Goal: Information Seeking & Learning: Stay updated

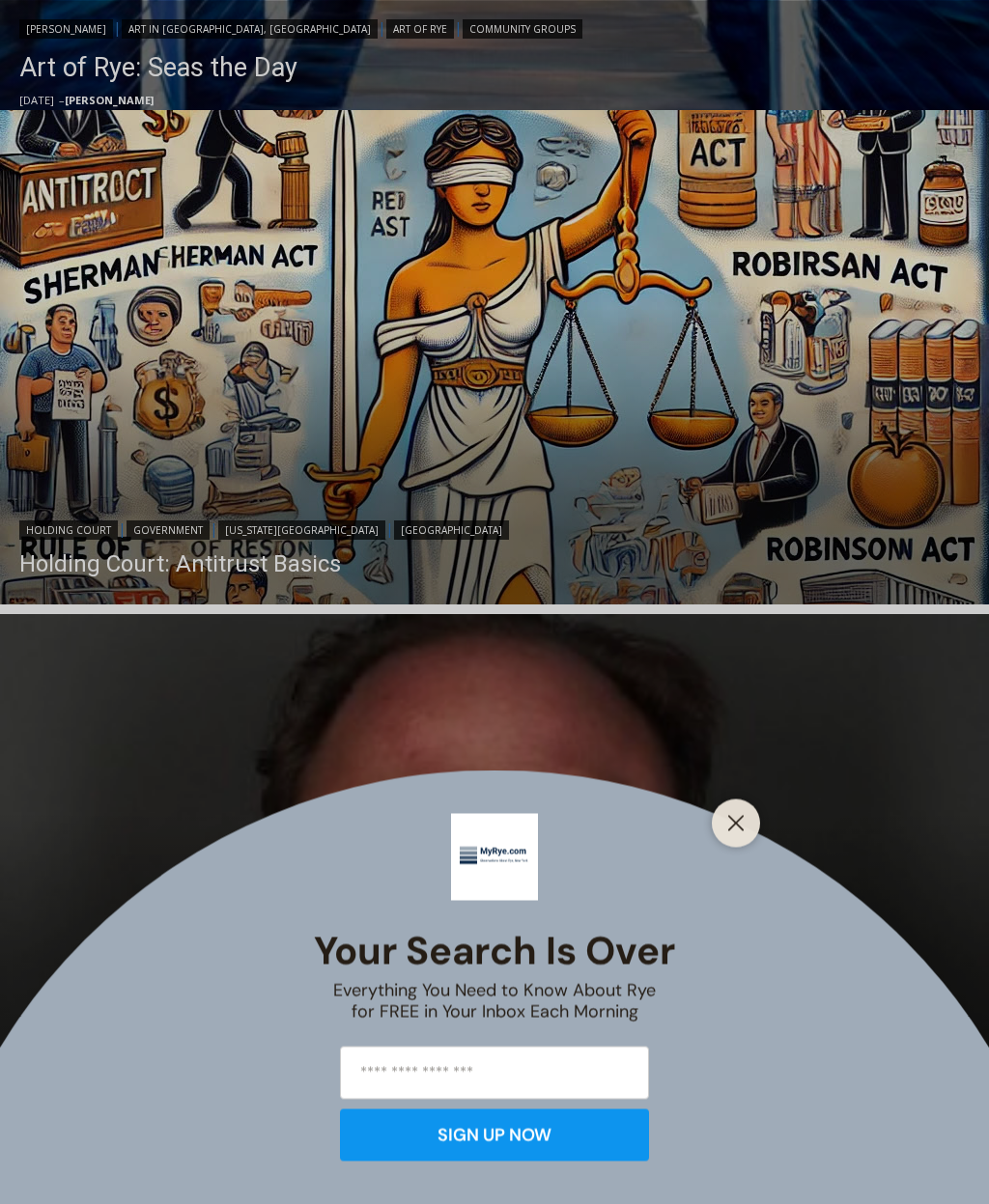
scroll to position [1463, 0]
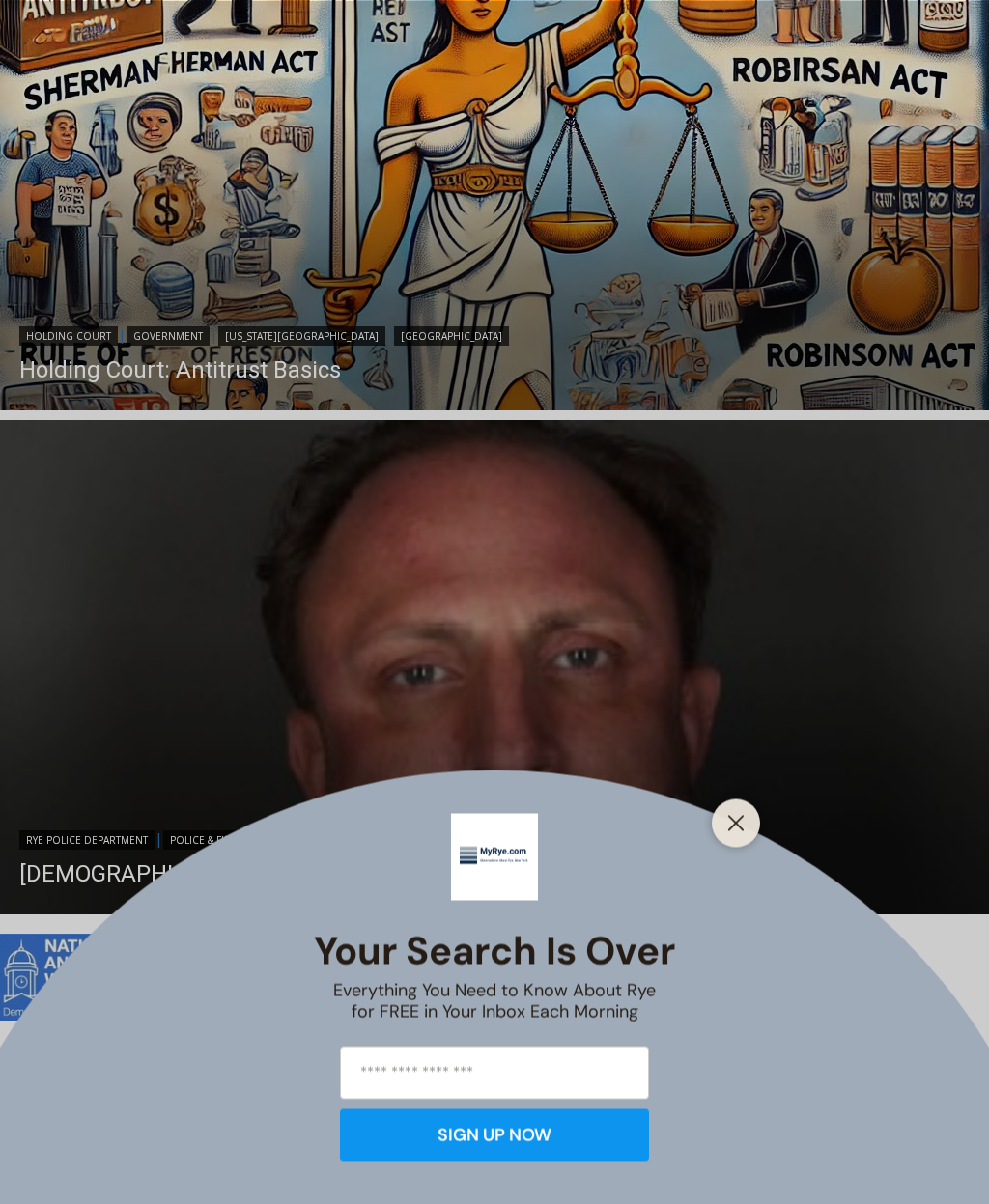
click at [754, 753] on div "Your Search is Over Everything You Need to Know About Rye for FREE in Your Inbo…" at bounding box center [494, 602] width 989 height 1204
click at [741, 831] on icon "Close" at bounding box center [736, 823] width 18 height 18
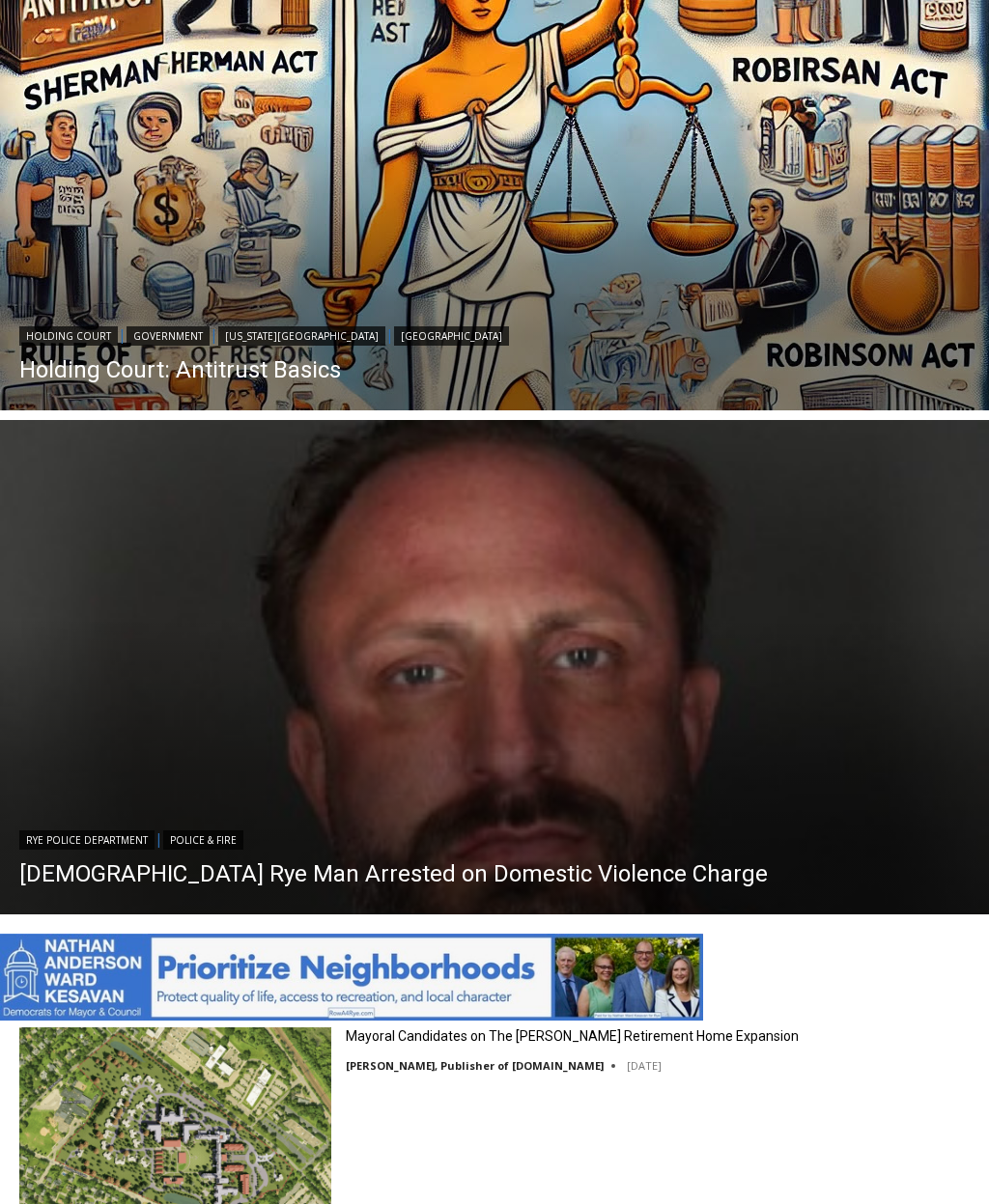
click at [685, 817] on img "Read More 42 Year Old Rye Man Arrested on Domestic Violence Charge" at bounding box center [494, 667] width 989 height 494
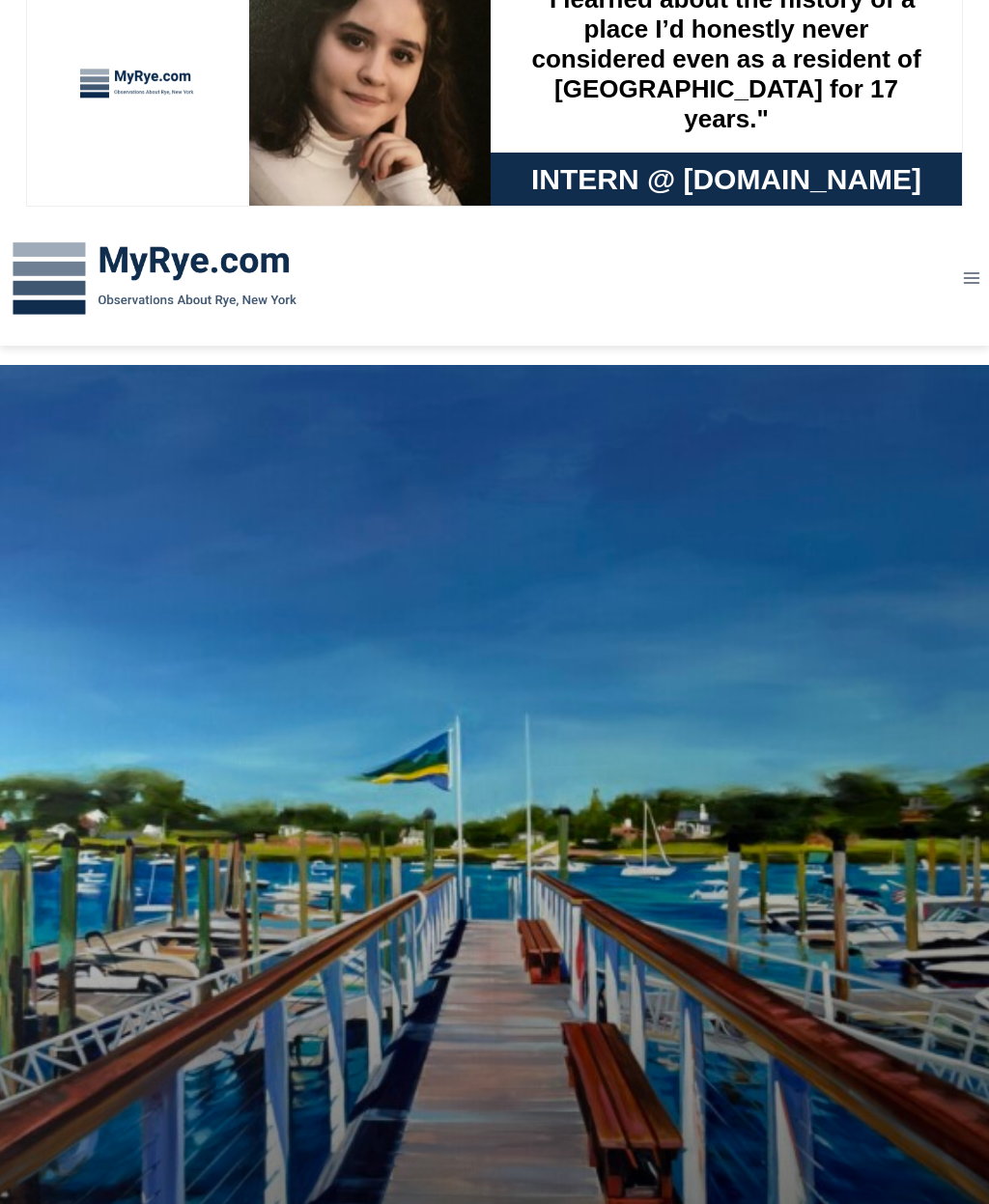
scroll to position [0, 0]
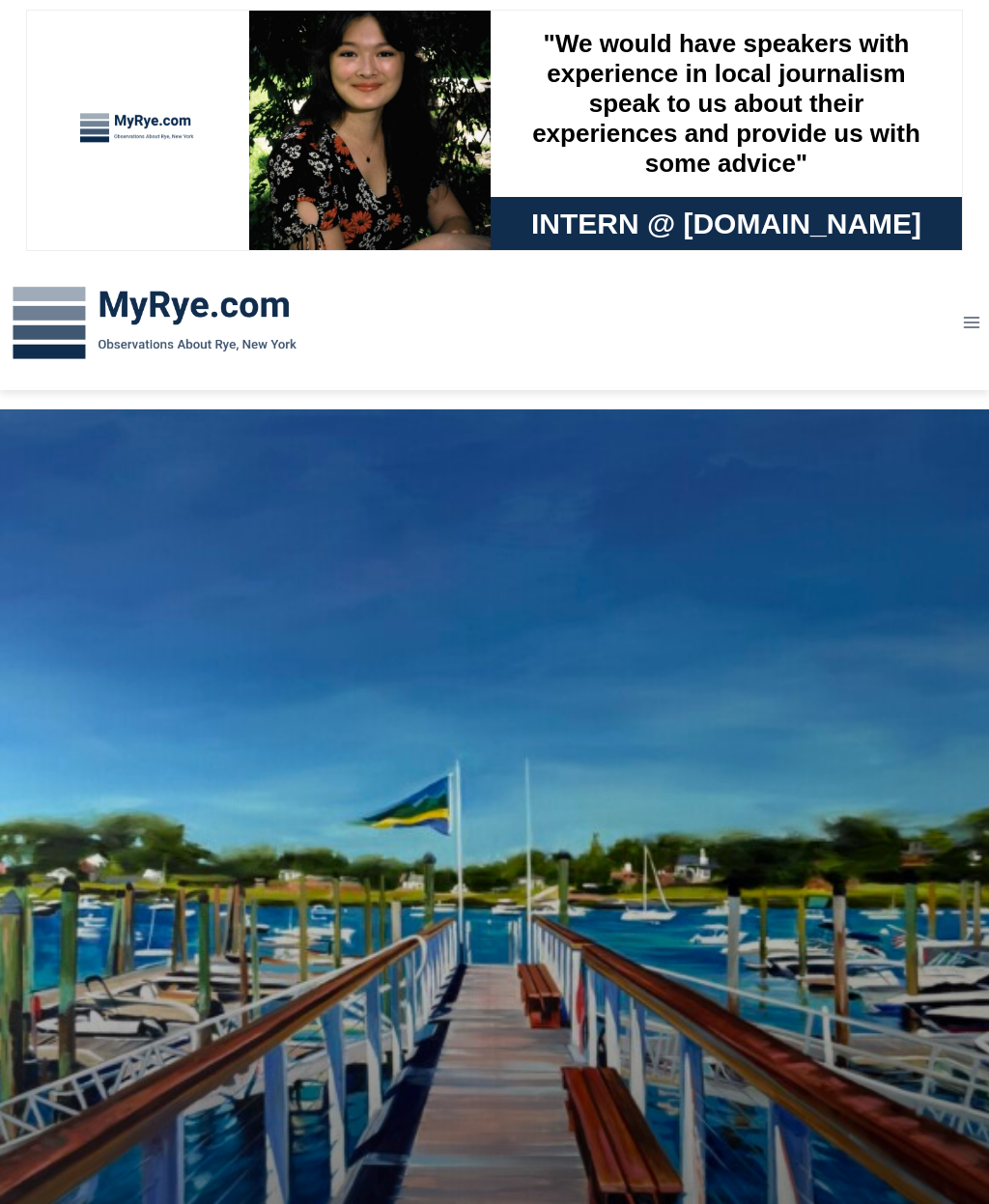
click at [966, 328] on icon "Toggle Menu" at bounding box center [971, 322] width 19 height 19
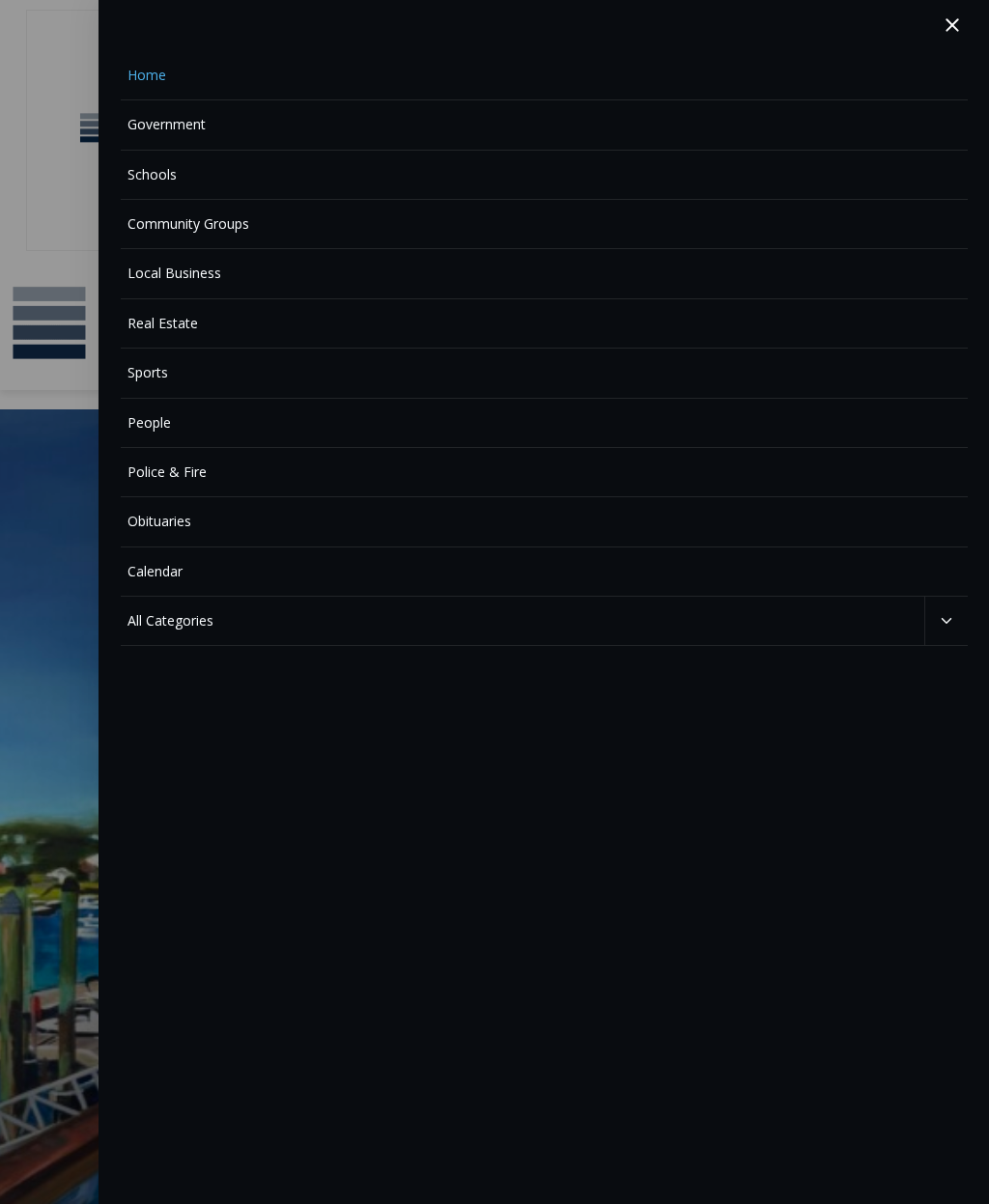
click at [150, 477] on link "Police & Fire" at bounding box center [544, 473] width 847 height 50
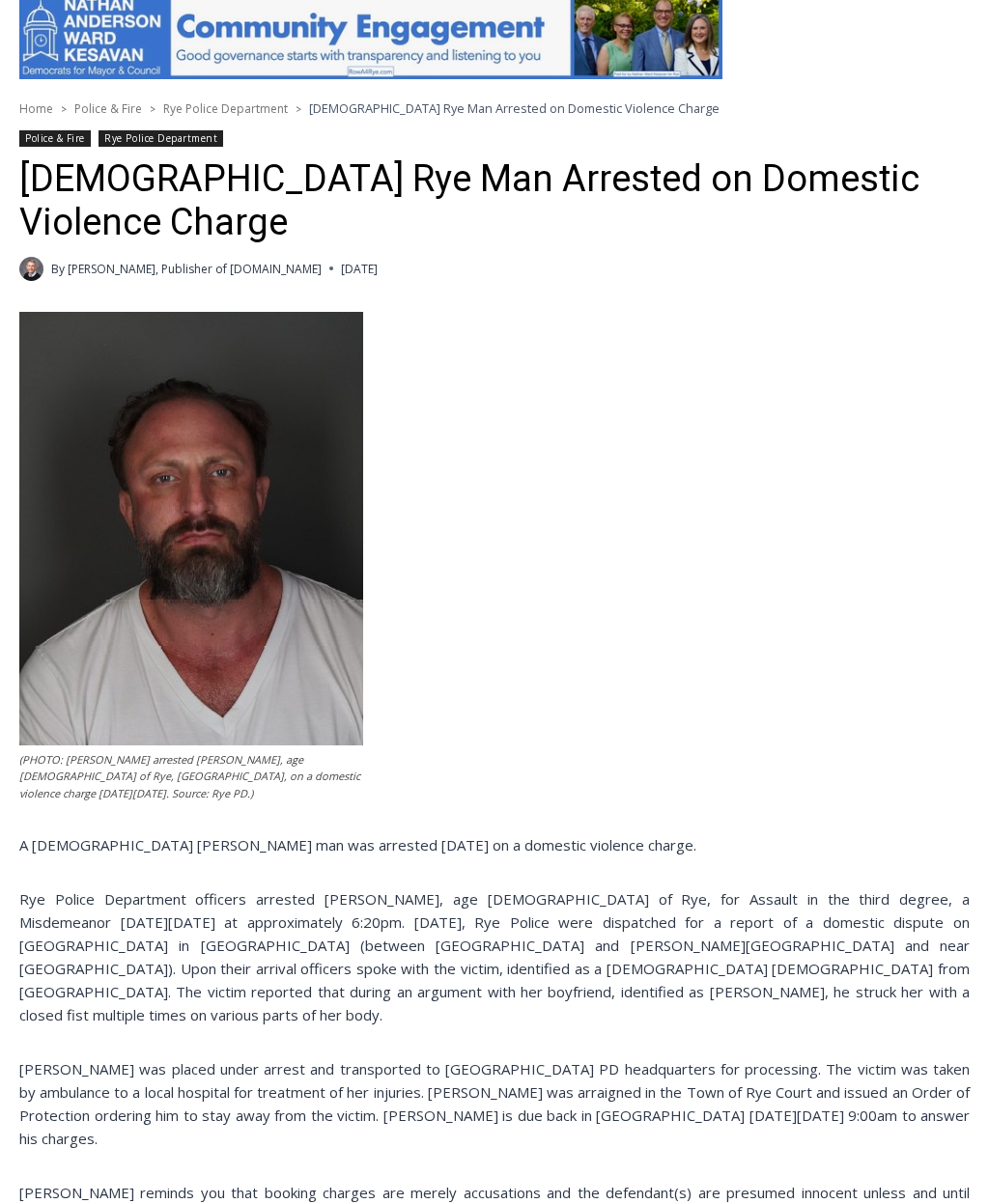
scroll to position [383, 0]
